Goal: Find specific page/section: Find specific page/section

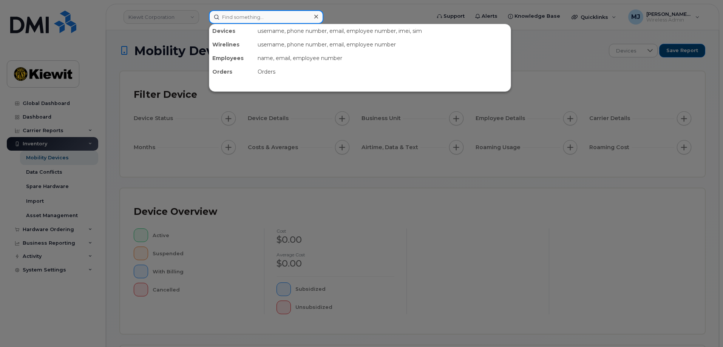
click at [268, 21] on input at bounding box center [266, 17] width 114 height 14
paste input "913) 594-0615"
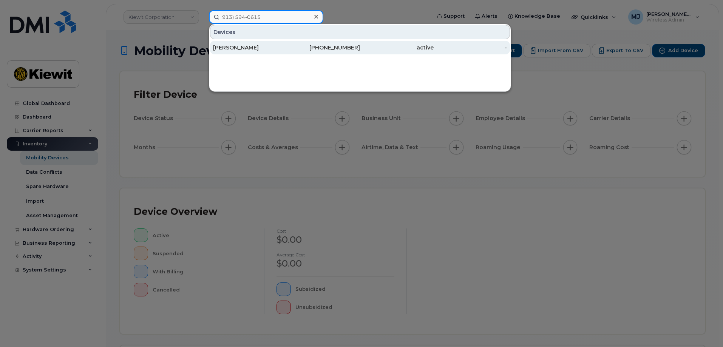
type input "913) 594-0615"
click at [345, 47] on div "[PHONE_NUMBER]" at bounding box center [324, 48] width 74 height 8
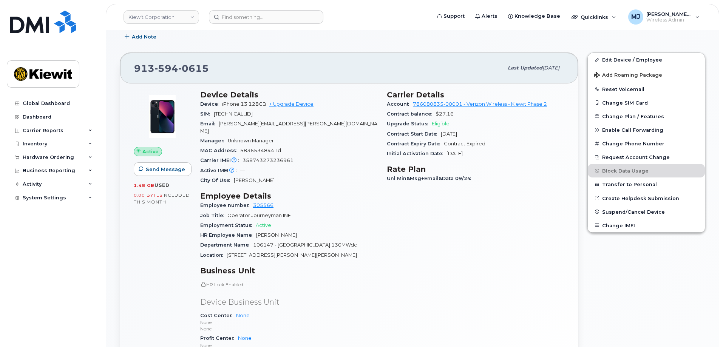
scroll to position [182, 0]
